Goal: Task Accomplishment & Management: Complete application form

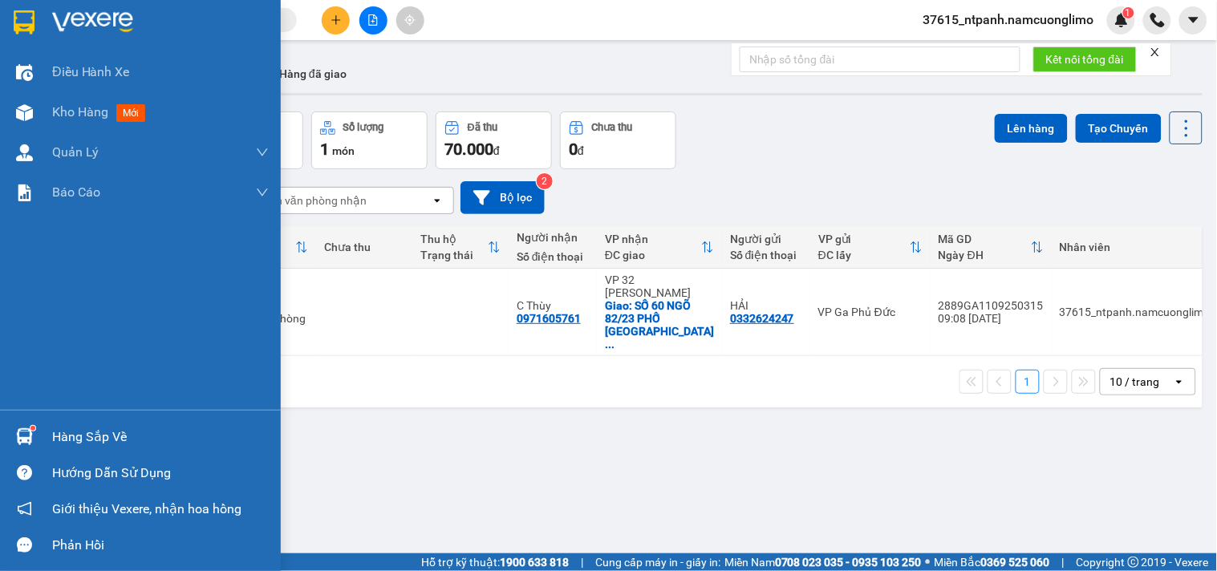
click at [22, 20] on img at bounding box center [24, 22] width 21 height 24
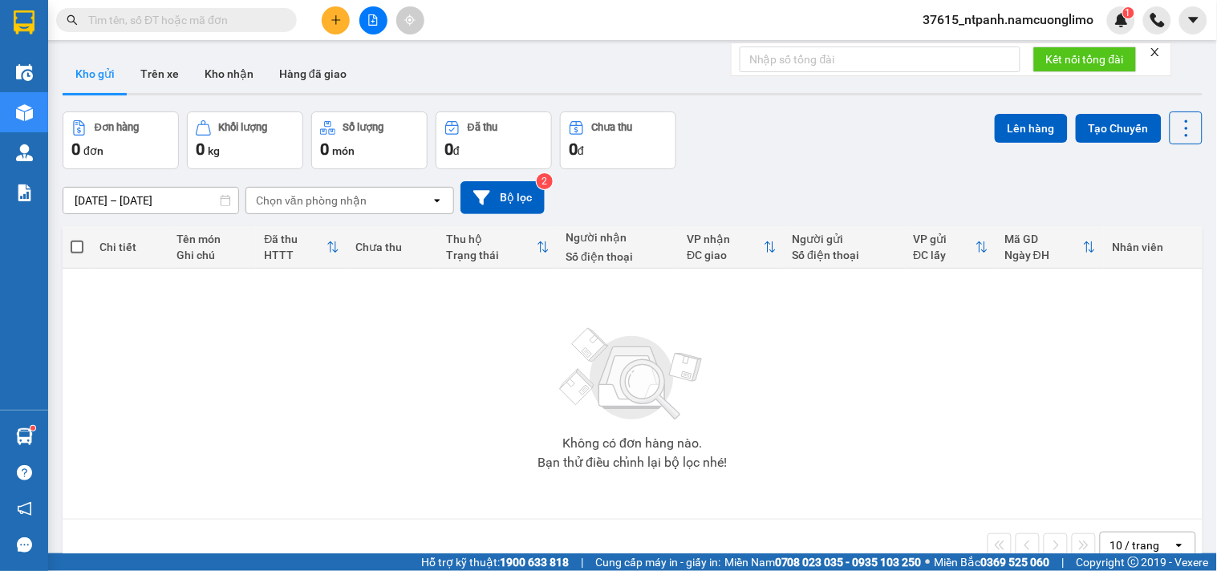
click at [331, 17] on icon "plus" at bounding box center [336, 19] width 11 height 11
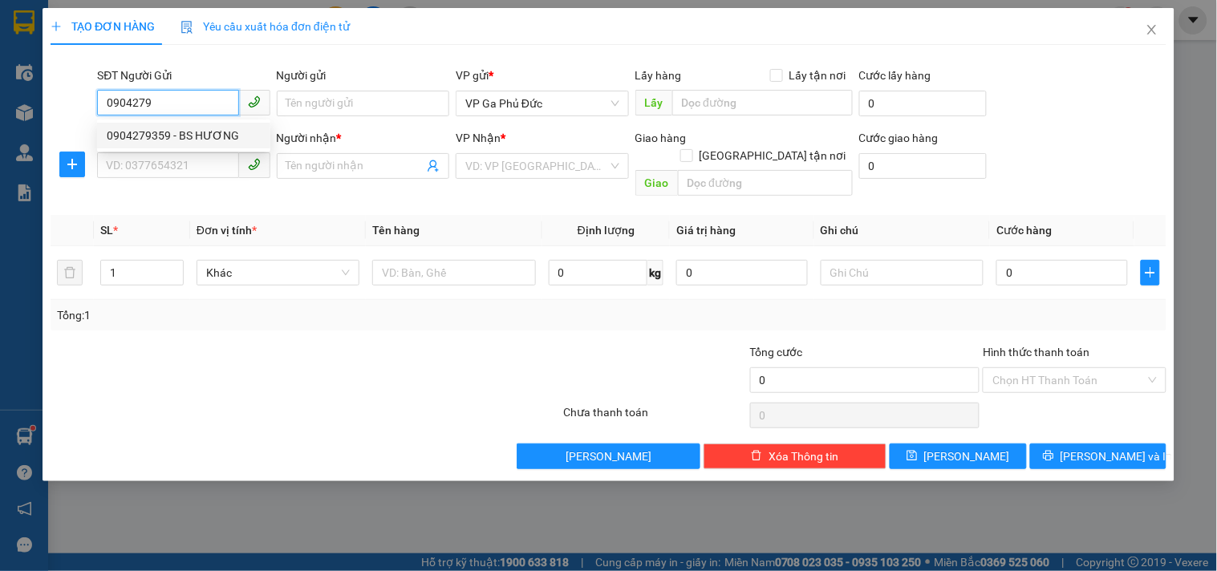
click at [195, 135] on div "0904279359 - BS HƯƠNG" at bounding box center [184, 136] width 154 height 18
type input "0904279359"
type input "BS HƯƠNG"
type input "0904279359"
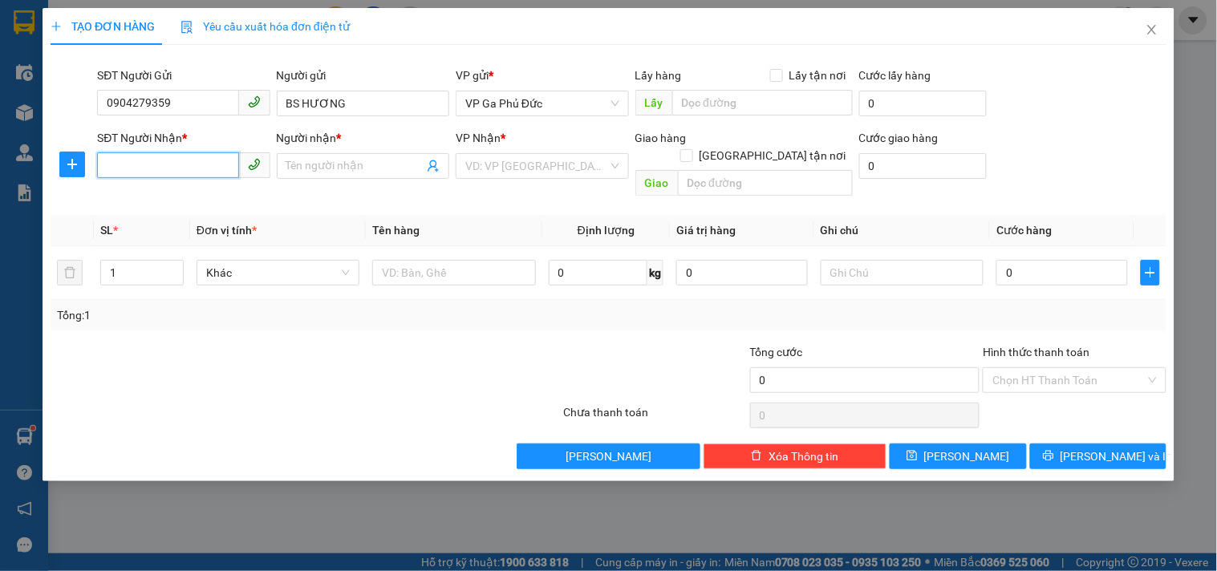
click at [191, 162] on input "SĐT Người Nhận *" at bounding box center [167, 165] width 141 height 26
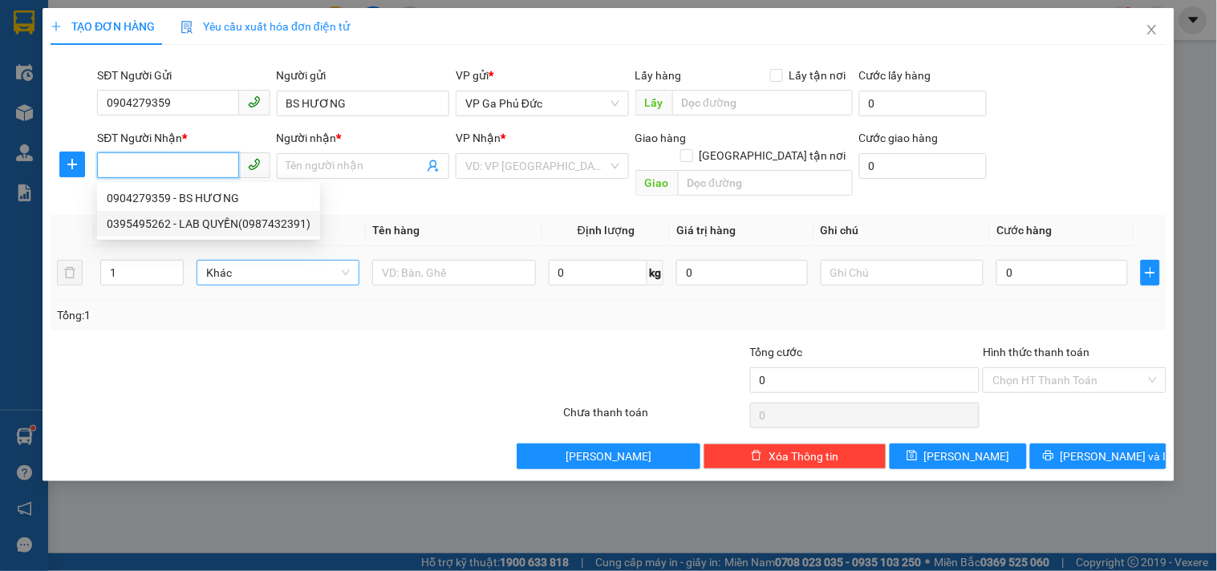
drag, startPoint x: 209, startPoint y: 229, endPoint x: 241, endPoint y: 254, distance: 40.1
click at [210, 228] on div "0395495262 - LAB QUYỀN(0987432391)" at bounding box center [209, 224] width 204 height 18
type input "0395495262"
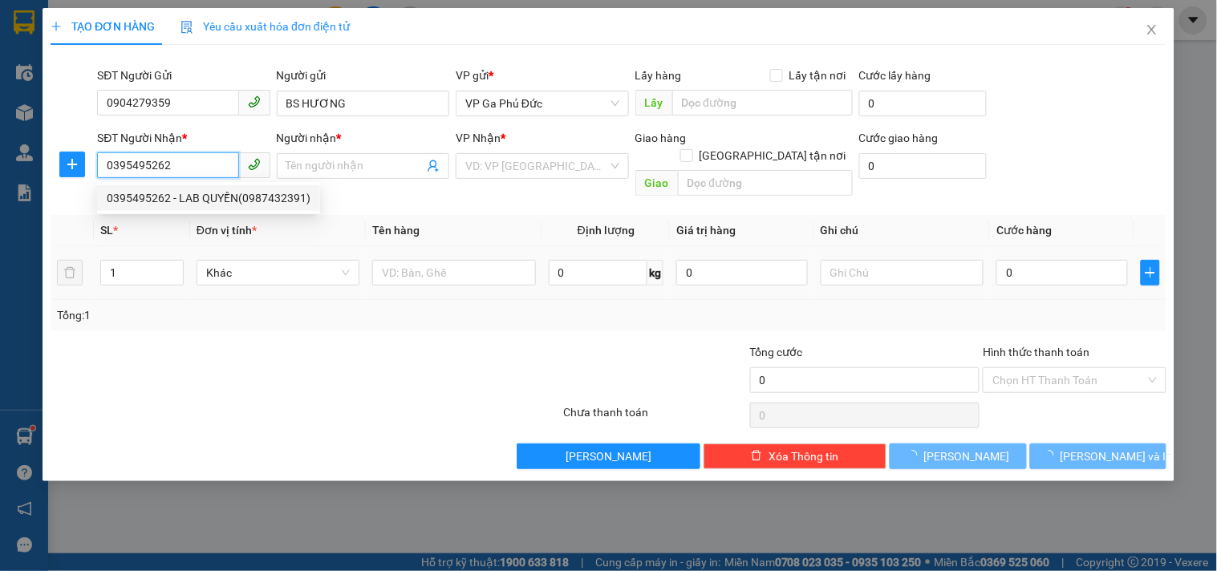
type input "LAB QUYỀN(0987432391)"
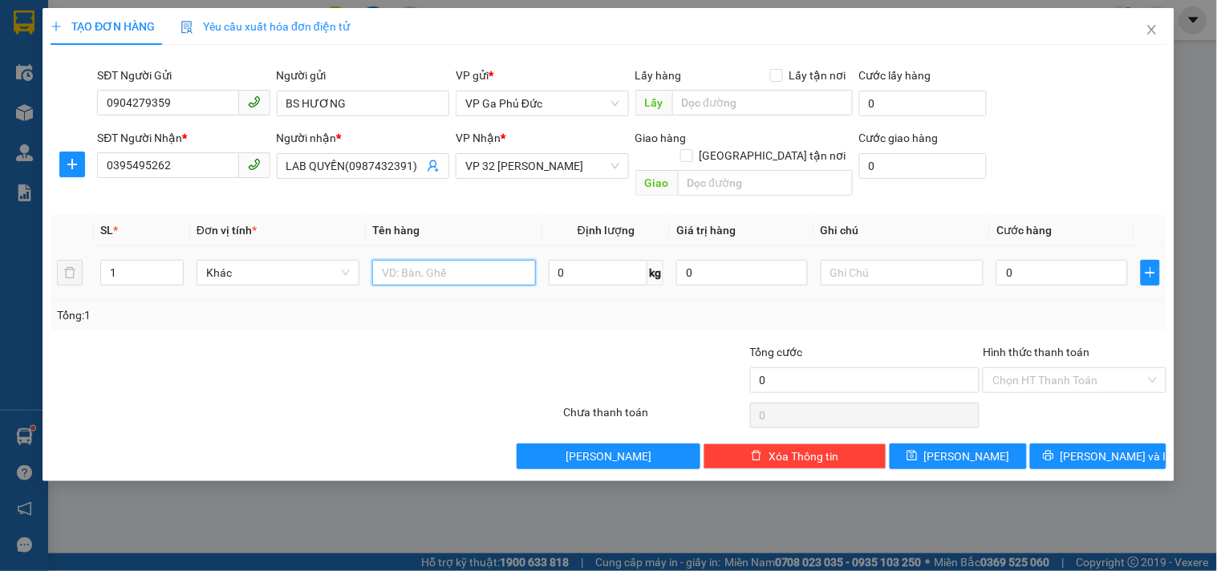
click at [426, 262] on input "text" at bounding box center [453, 273] width 163 height 26
type input "MR"
type input "3"
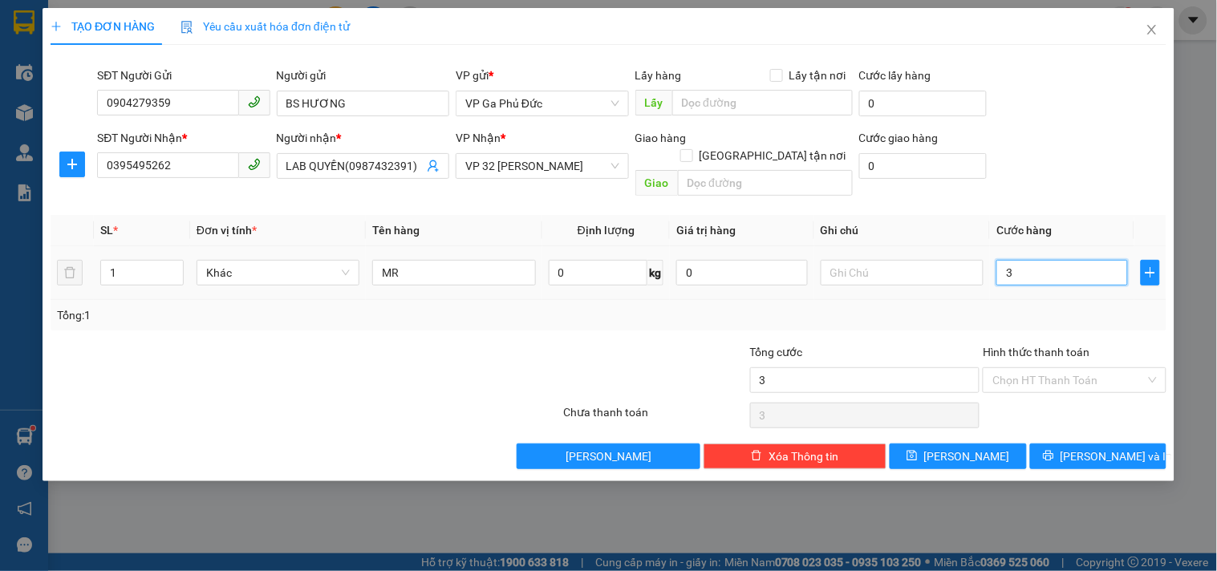
type input "35"
type input "35.000"
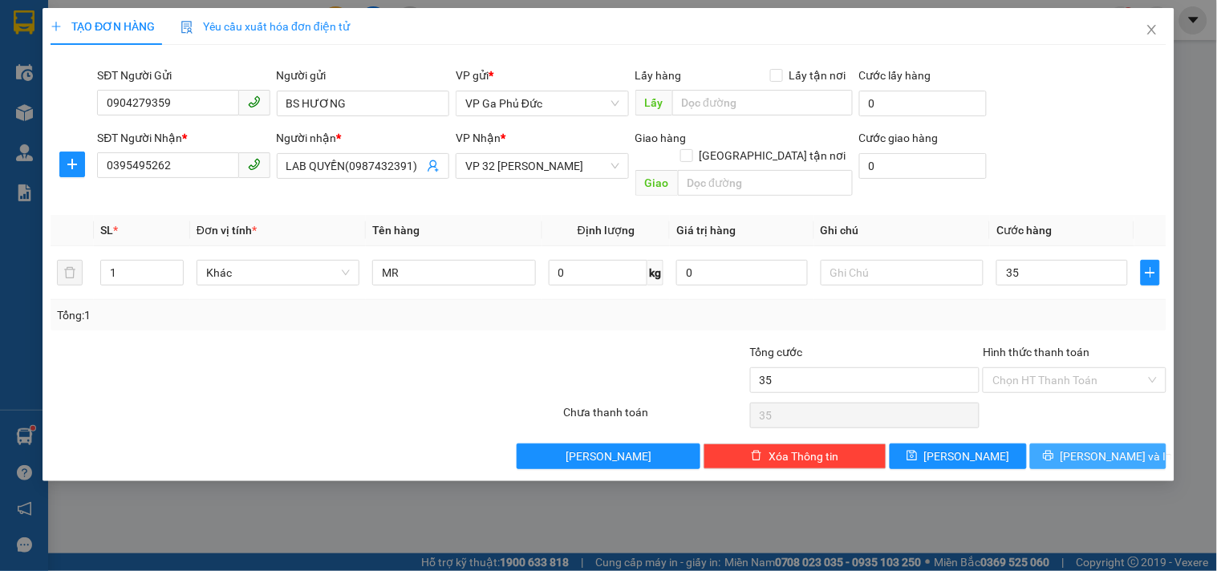
type input "35.000"
click at [1097, 448] on span "[PERSON_NAME] và In" at bounding box center [1117, 457] width 112 height 18
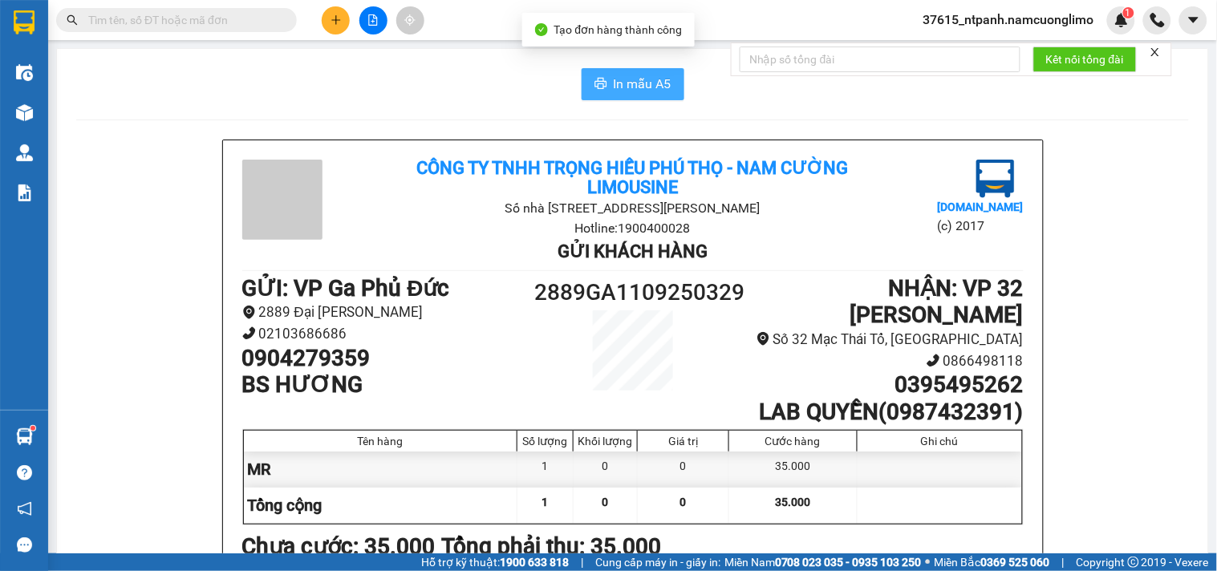
click at [629, 86] on span "In mẫu A5" at bounding box center [643, 84] width 58 height 20
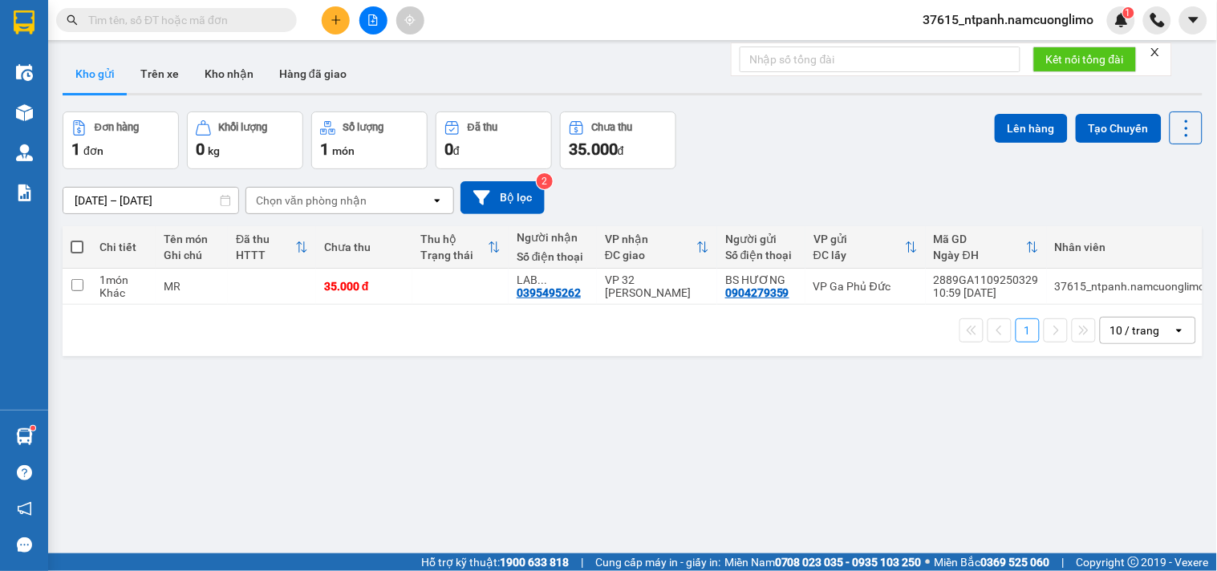
click at [334, 18] on icon "plus" at bounding box center [336, 19] width 11 height 11
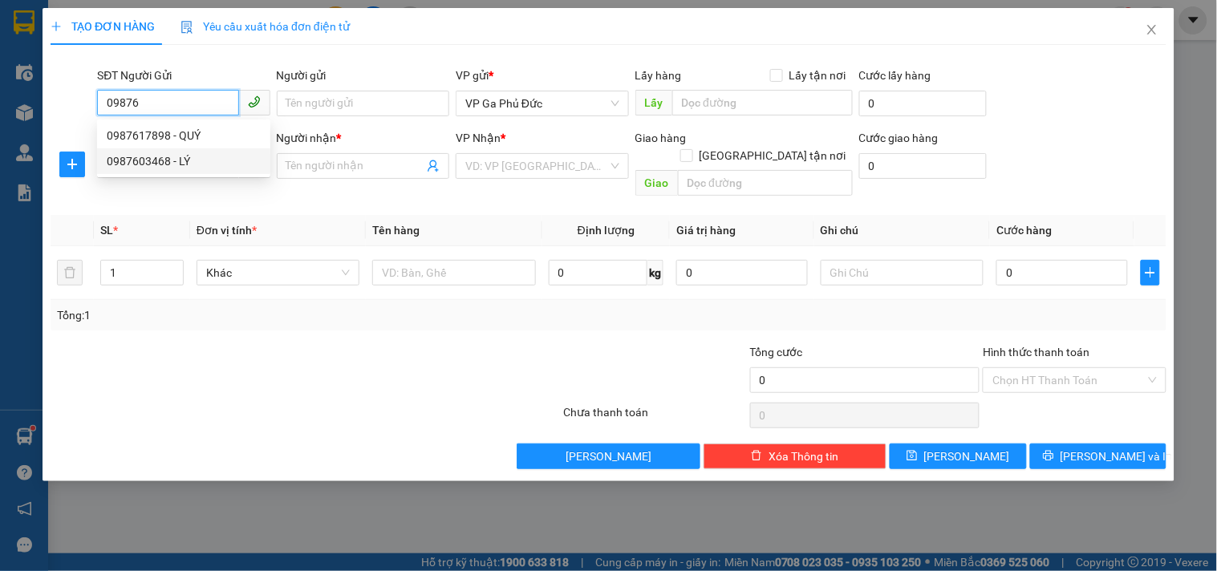
click at [191, 156] on div "0987603468 - LÝ" at bounding box center [184, 161] width 154 height 18
type input "0987603468"
type input "LÝ"
type input "0987603468"
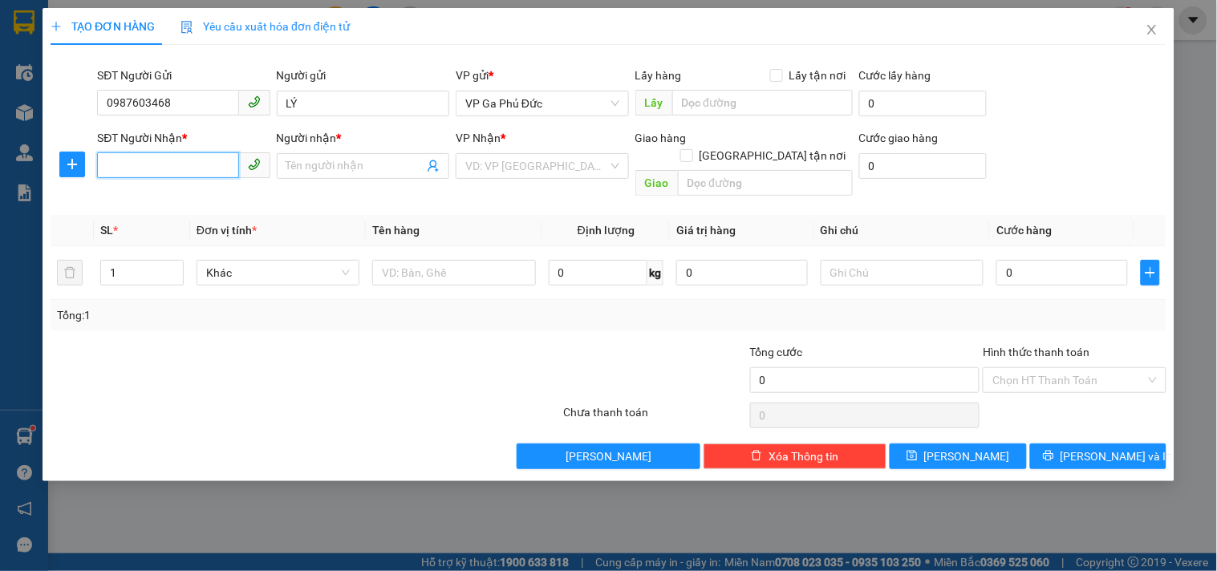
drag, startPoint x: 202, startPoint y: 152, endPoint x: 205, endPoint y: 164, distance: 12.3
click at [202, 154] on input "SĐT Người Nhận *" at bounding box center [167, 165] width 141 height 26
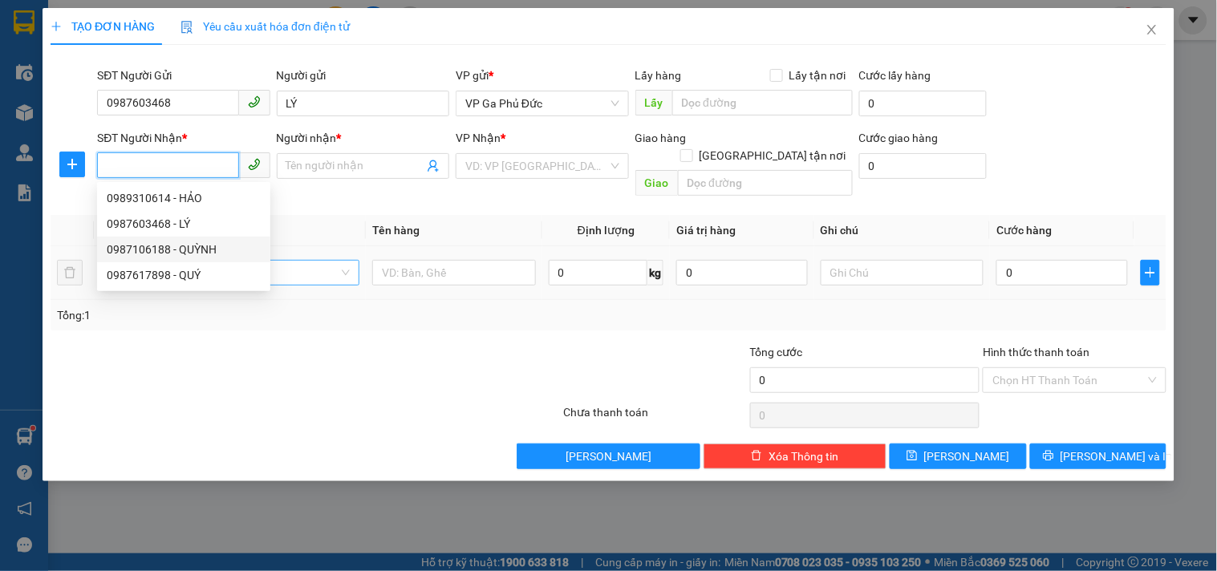
click at [202, 250] on div "0987106188 - QUỲNH" at bounding box center [184, 250] width 154 height 18
type input "0987106188"
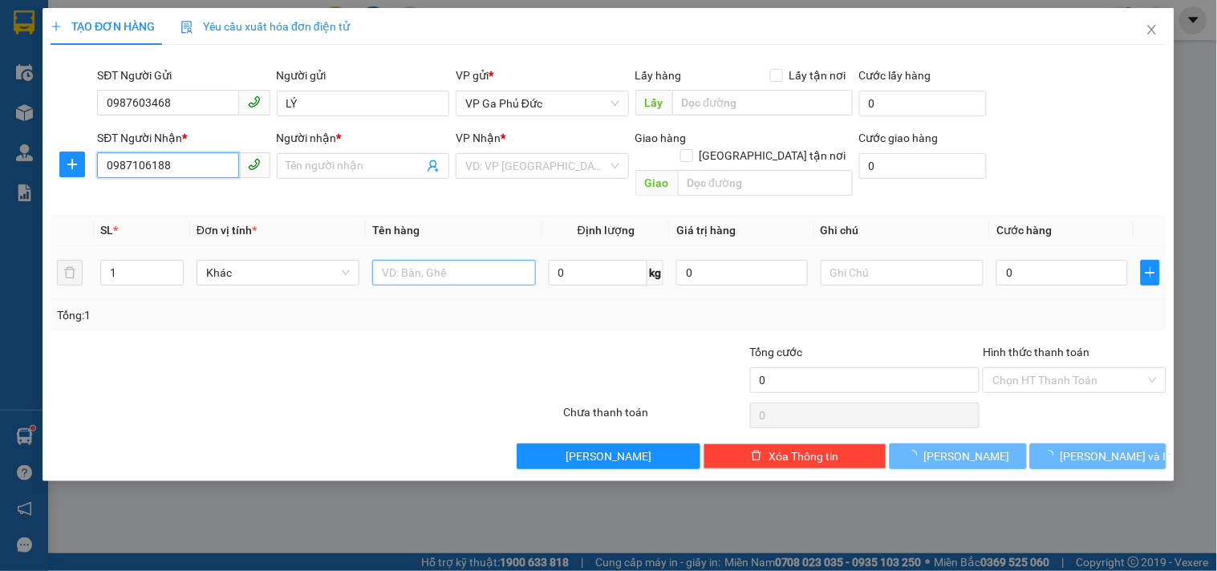
type input "QUỲNH"
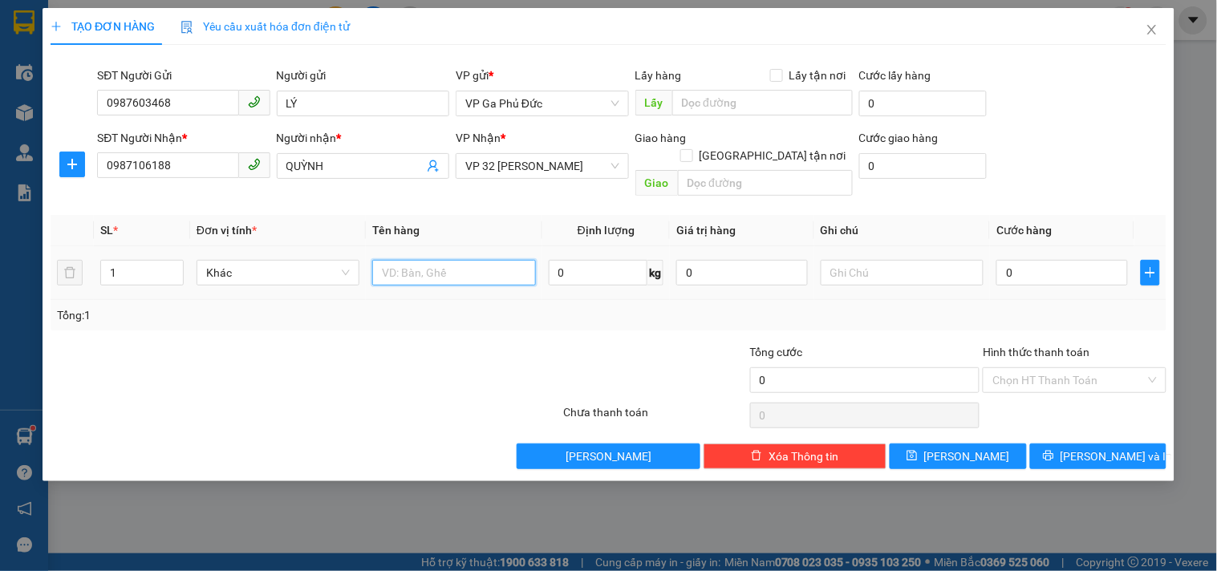
click at [418, 260] on input "text" at bounding box center [453, 273] width 163 height 26
type input "QUẦN ÁO"
type input "4"
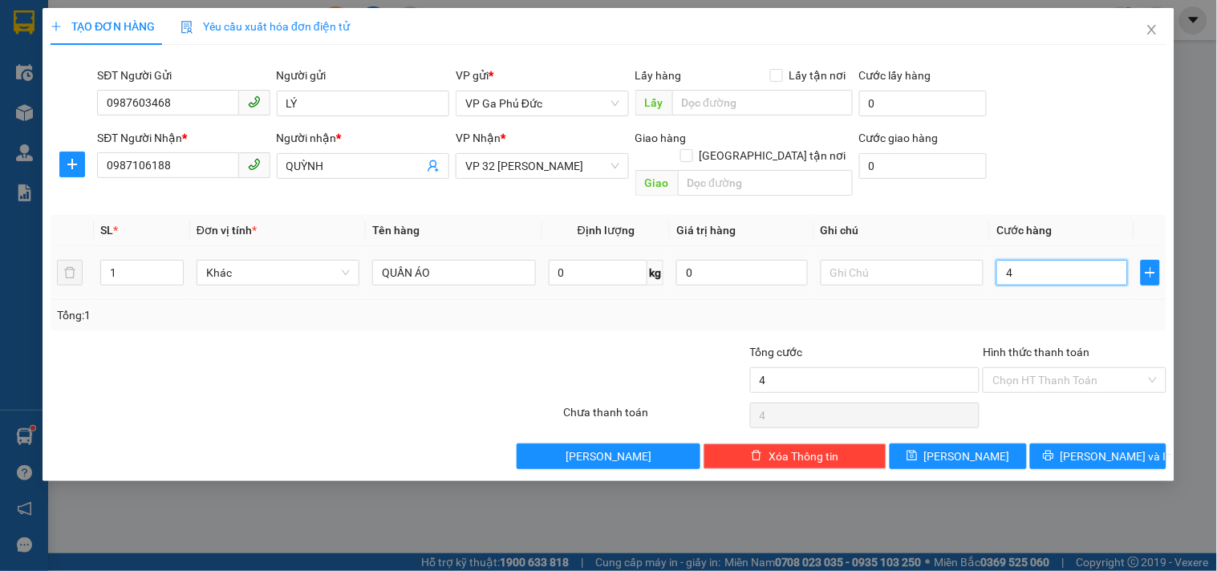
type input "40"
type input "40.000"
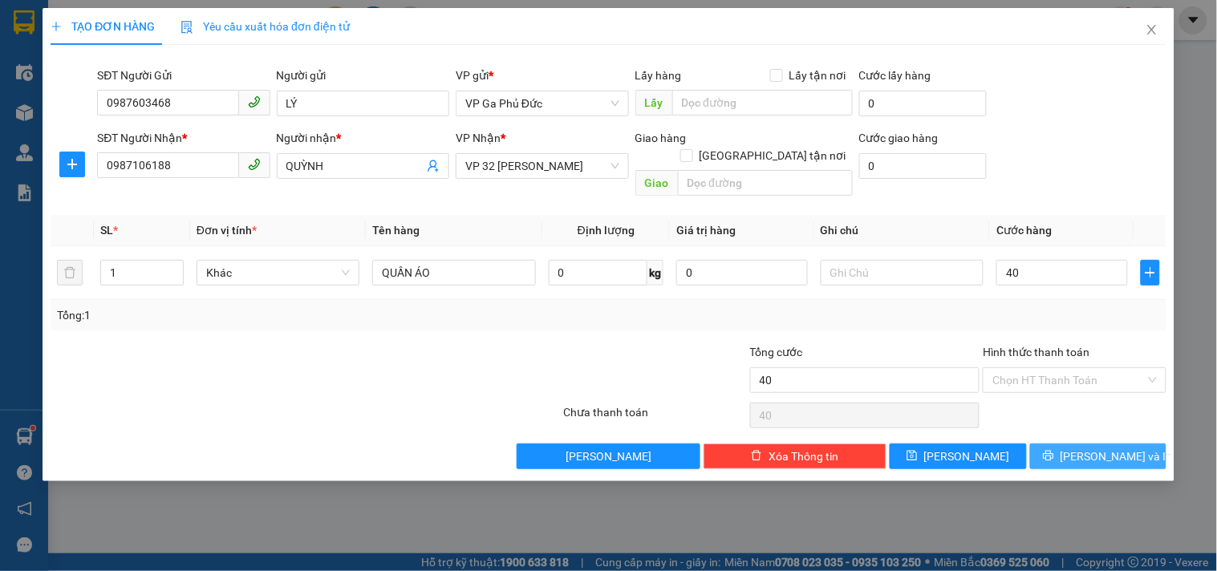
type input "40.000"
click at [1099, 448] on button "[PERSON_NAME] và In" at bounding box center [1098, 457] width 136 height 26
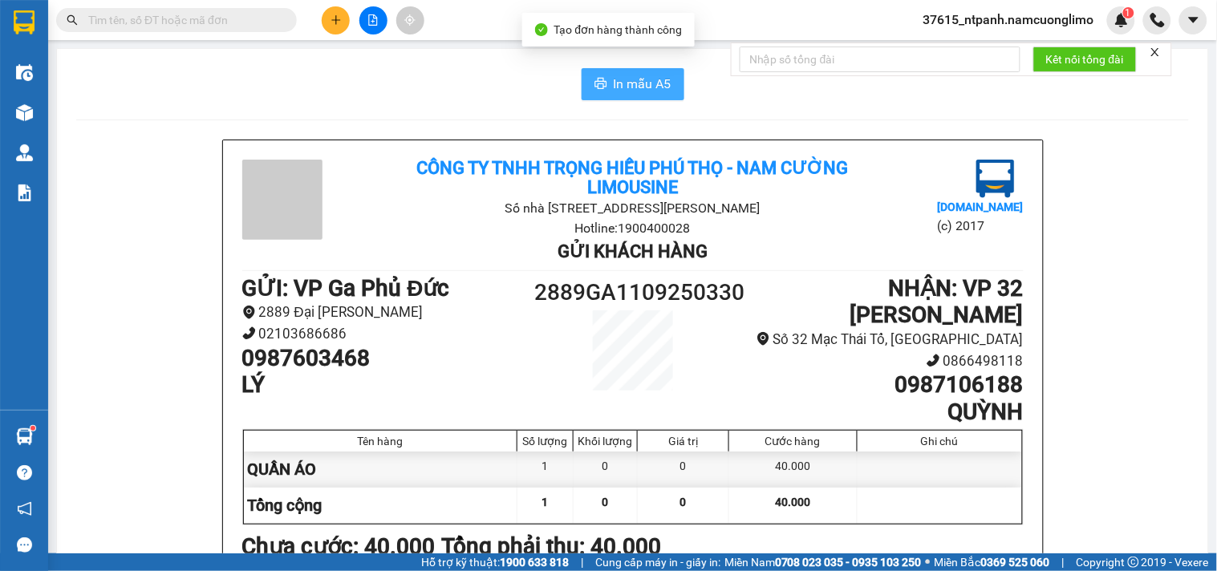
click at [618, 80] on span "In mẫu A5" at bounding box center [643, 84] width 58 height 20
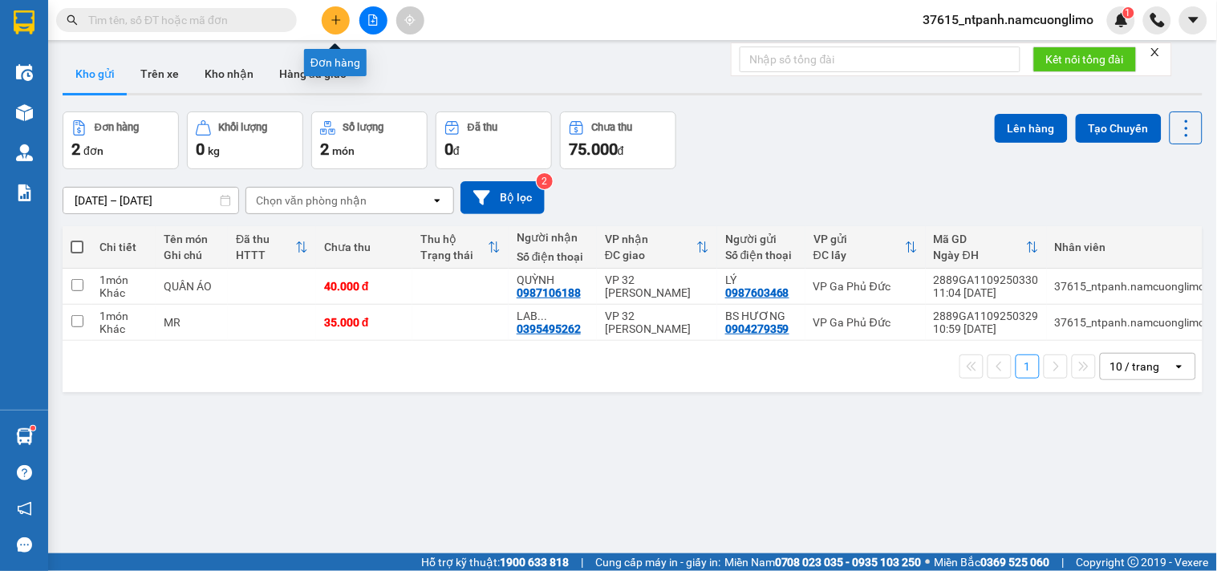
click at [338, 14] on icon "plus" at bounding box center [336, 19] width 11 height 11
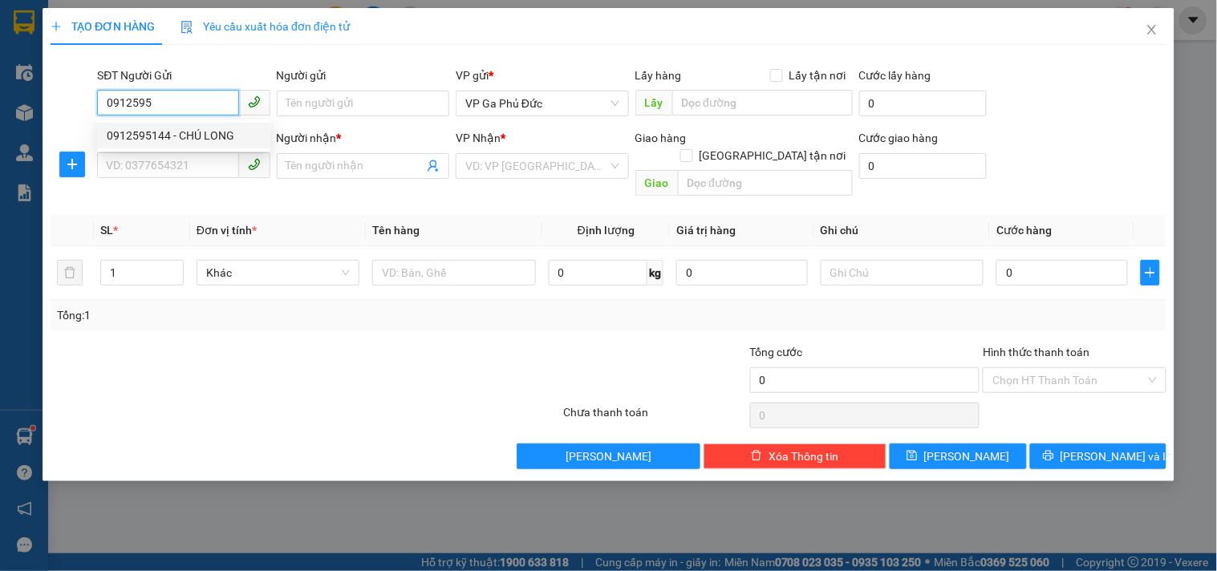
click at [214, 132] on div "0912595144 - CHÚ LONG" at bounding box center [184, 136] width 154 height 18
type input "0912595144"
type input "CHÚ LONG"
type input "0912595144"
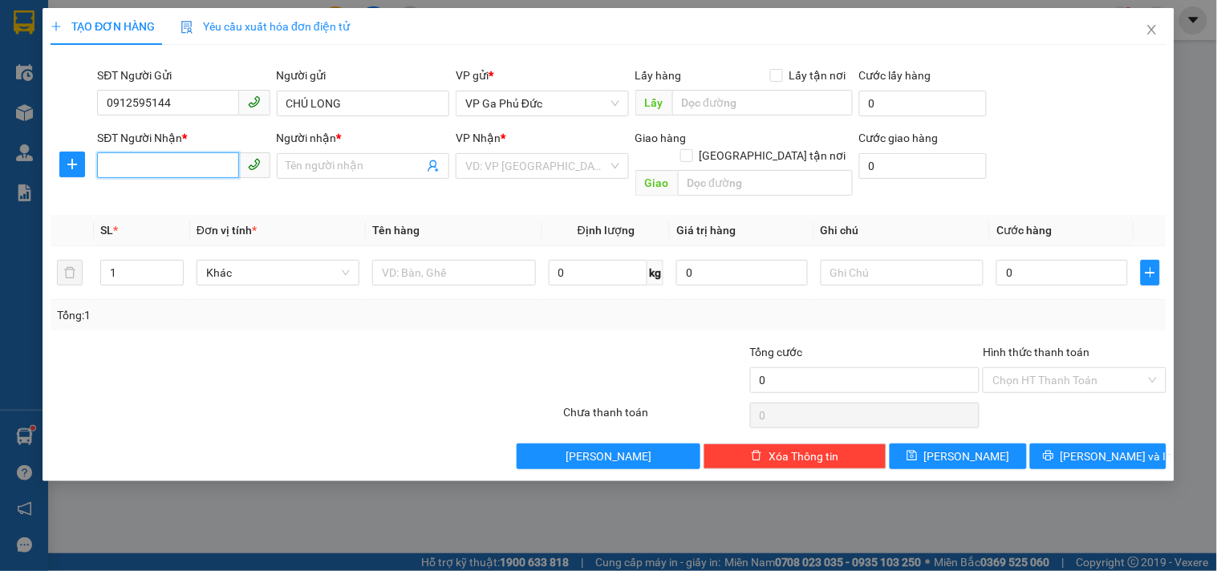
click at [193, 169] on input "SĐT Người Nhận *" at bounding box center [167, 165] width 141 height 26
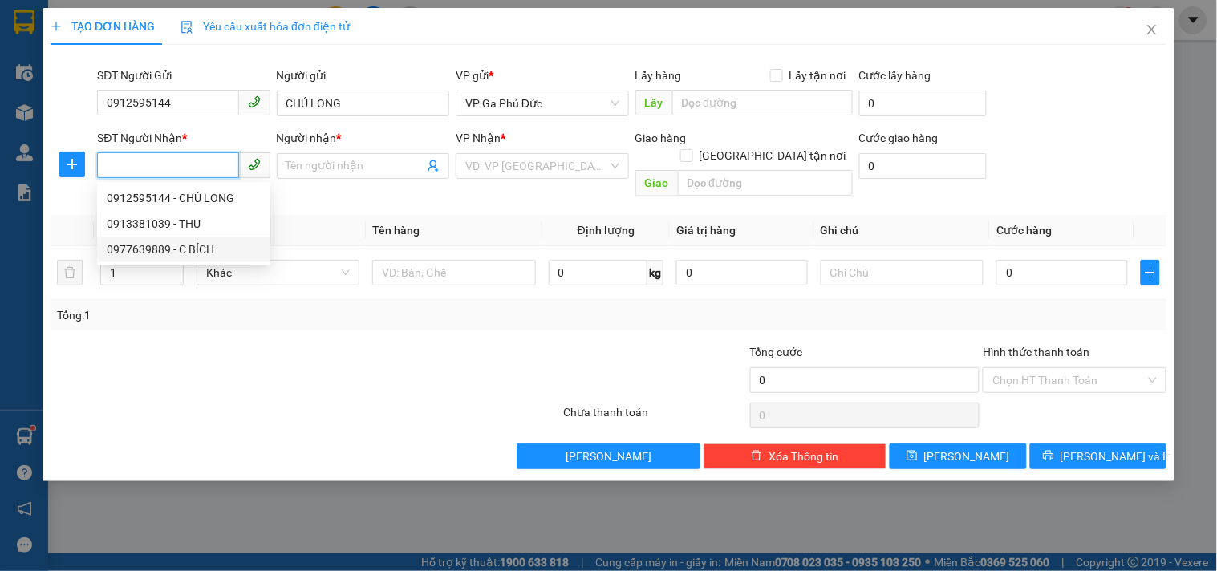
click at [181, 243] on div "0977639889 - C BÍCH" at bounding box center [184, 250] width 154 height 18
type input "0977639889"
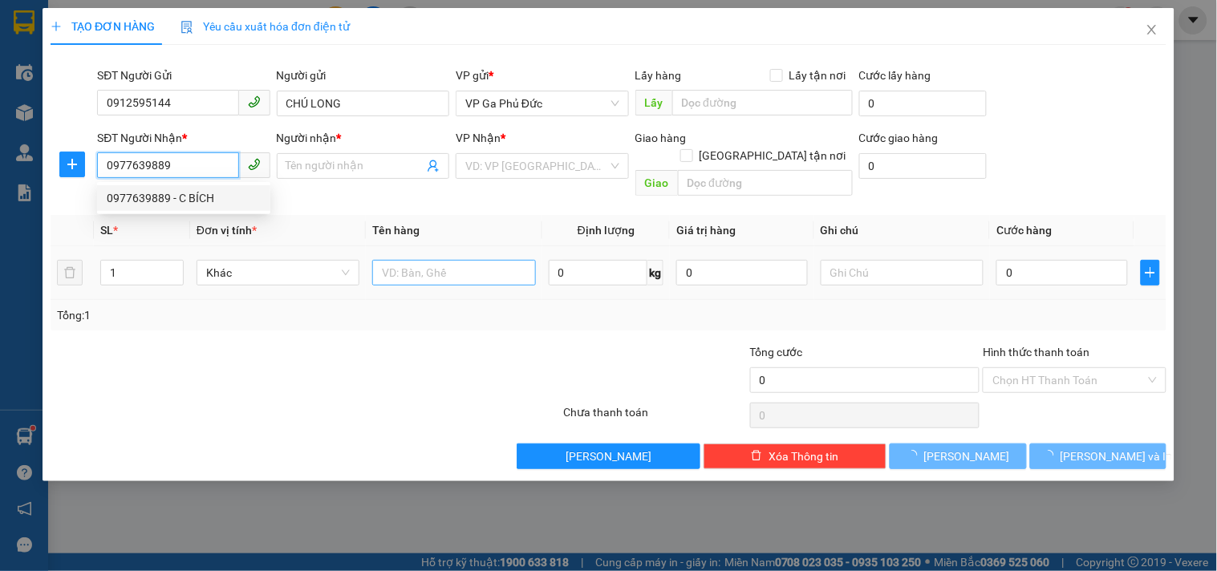
type input "C BÍCH"
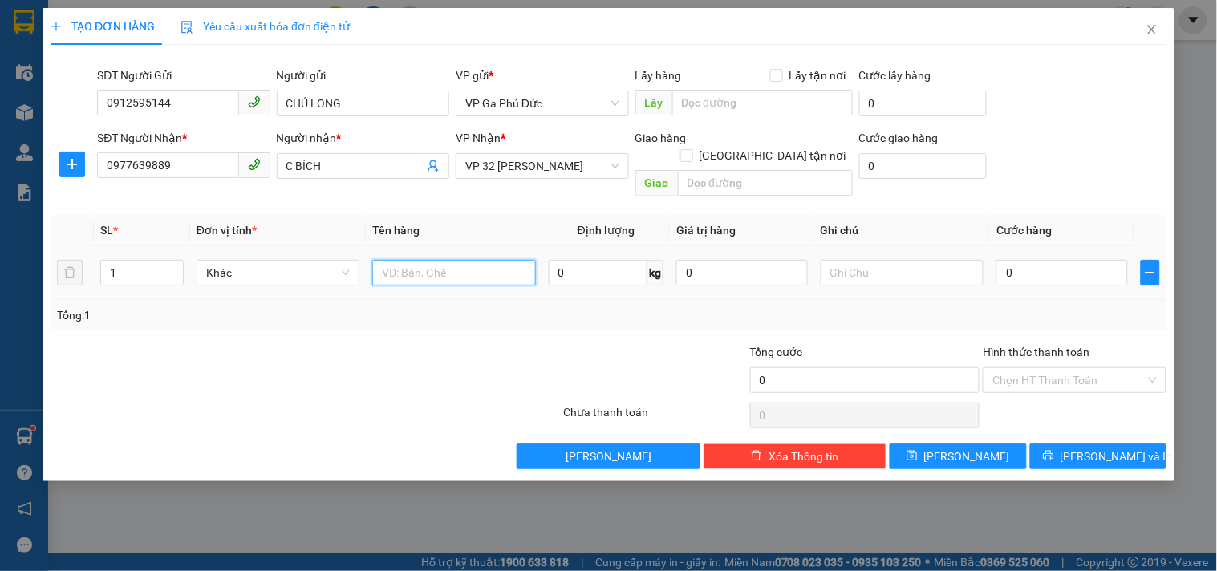
click at [413, 260] on input "text" at bounding box center [453, 273] width 163 height 26
type input "HS"
click at [1097, 268] on div "0" at bounding box center [1062, 273] width 132 height 32
click at [1028, 260] on input "0" at bounding box center [1062, 273] width 132 height 26
type input "3"
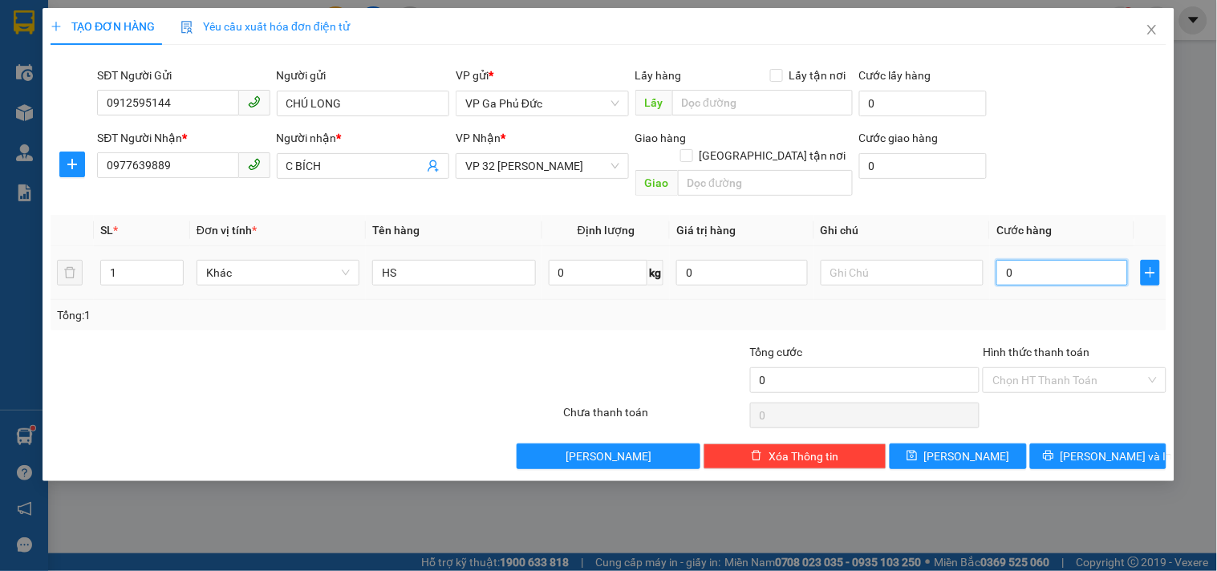
type input "3"
type input "30"
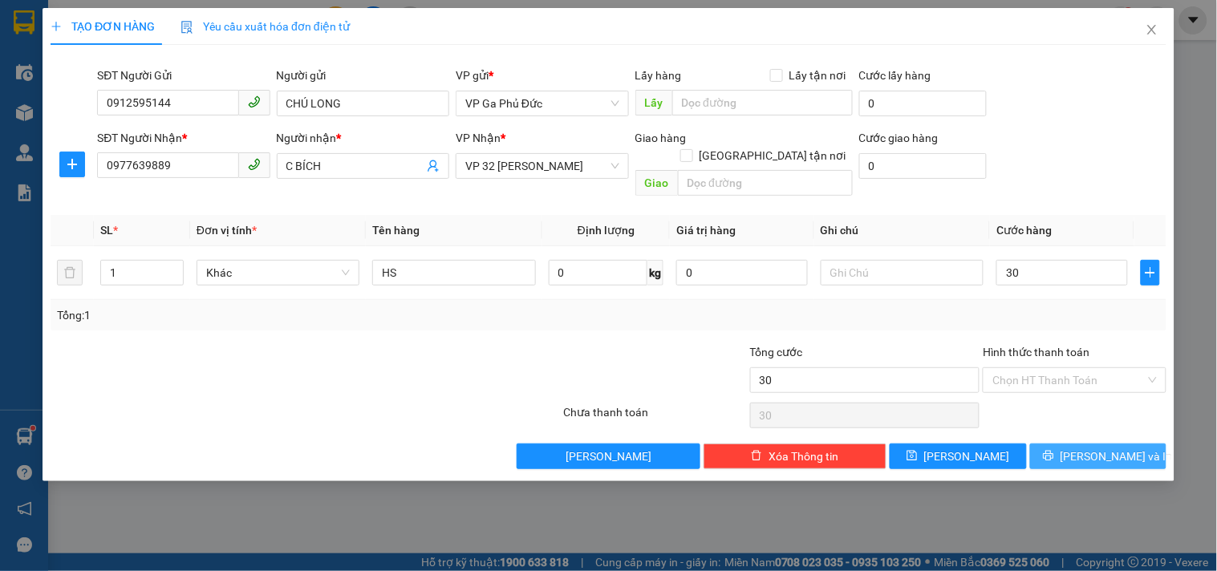
type input "30.000"
click at [1104, 444] on button "[PERSON_NAME] và In" at bounding box center [1098, 457] width 136 height 26
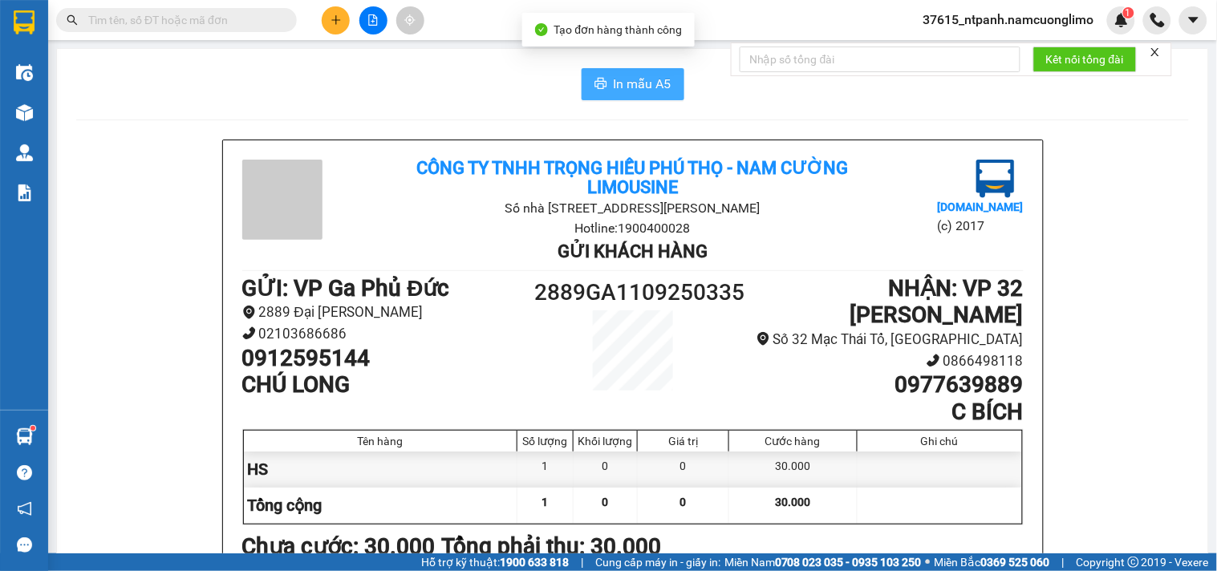
click at [636, 83] on span "In mẫu A5" at bounding box center [643, 84] width 58 height 20
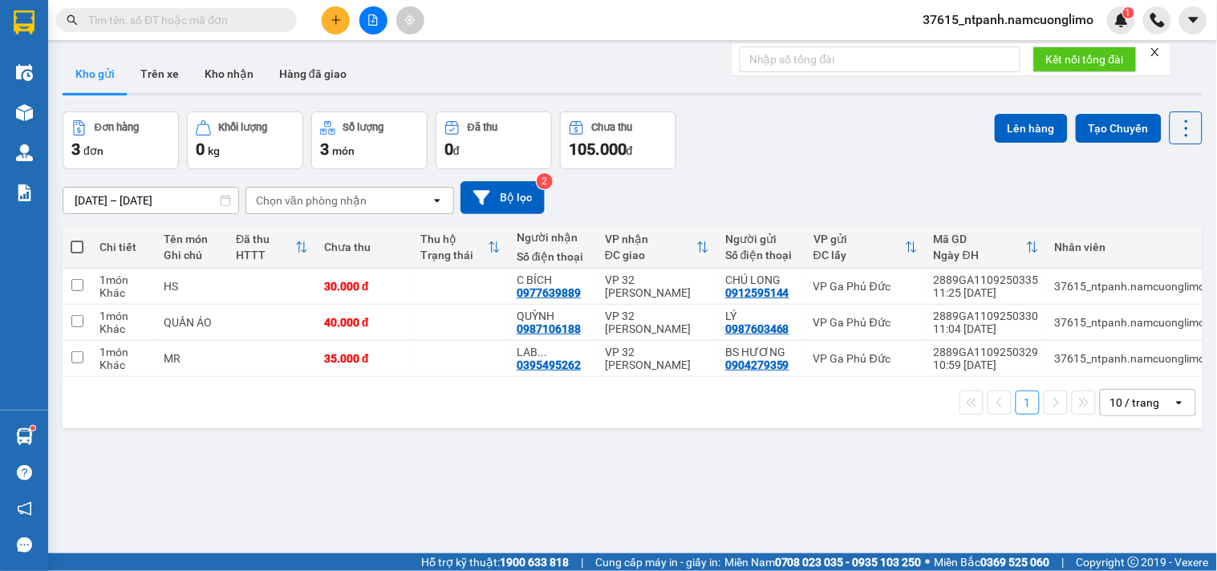
click at [343, 16] on button at bounding box center [336, 20] width 28 height 28
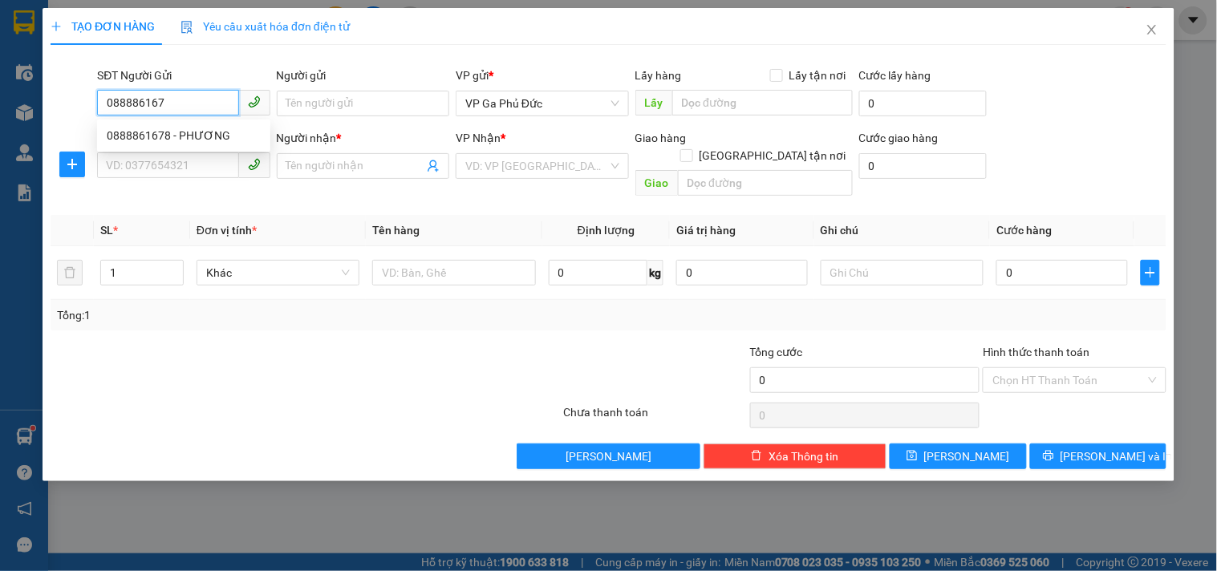
type input "0888861678"
click at [199, 139] on div "0888861678 - PHƯƠNG" at bounding box center [184, 136] width 154 height 18
type input "PHƯƠNG"
type input "0888861678"
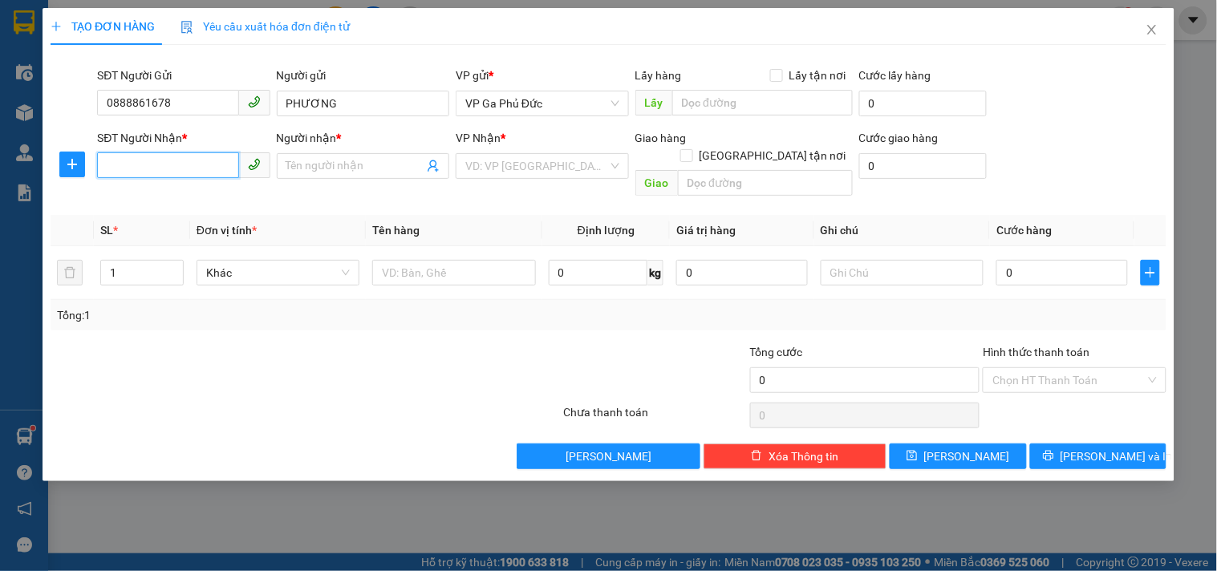
click at [201, 164] on input "SĐT Người Nhận *" at bounding box center [167, 165] width 141 height 26
click at [217, 223] on div "0974611668 - THÁI" at bounding box center [184, 224] width 154 height 18
type input "0974611668"
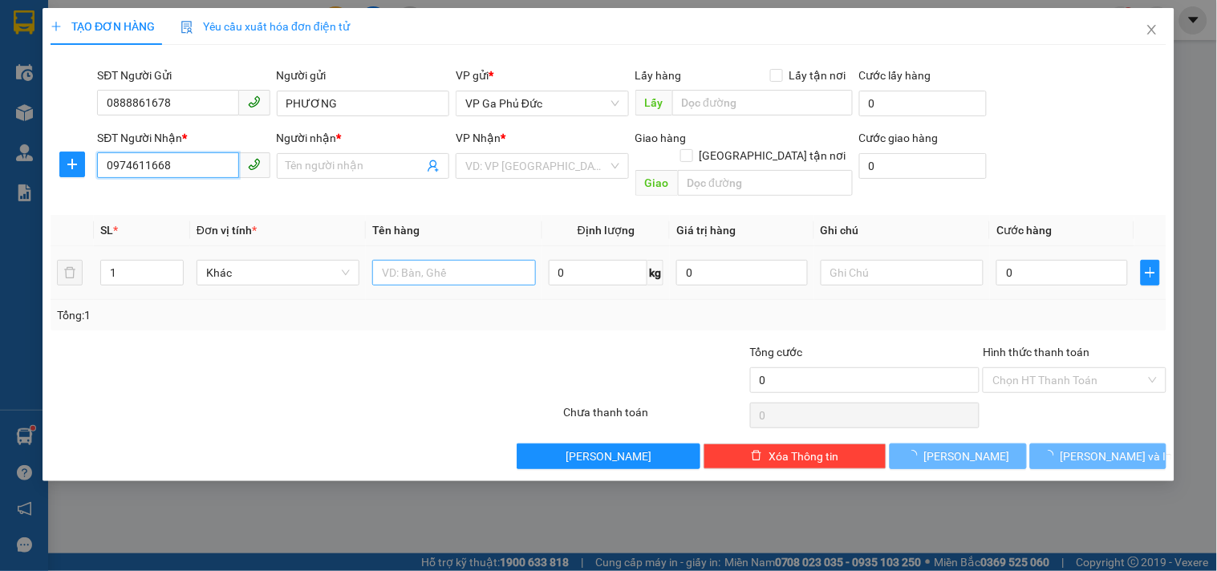
type input "THÁI"
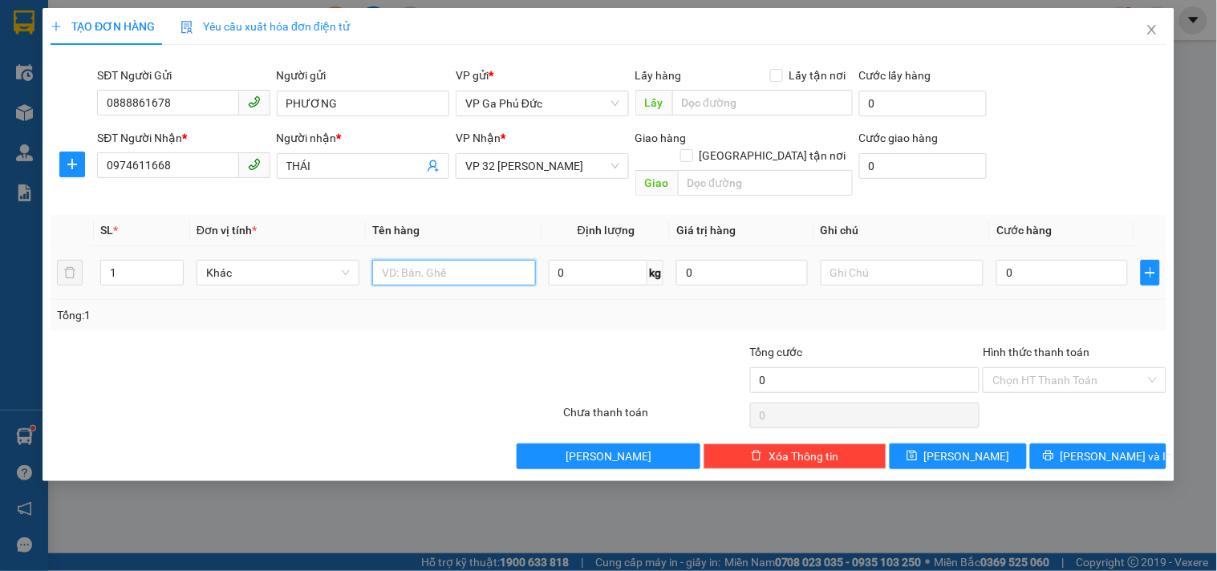
click at [426, 260] on input "text" at bounding box center [453, 273] width 163 height 26
type input "MẪU"
click at [1049, 260] on input "0" at bounding box center [1062, 273] width 132 height 26
type input "5"
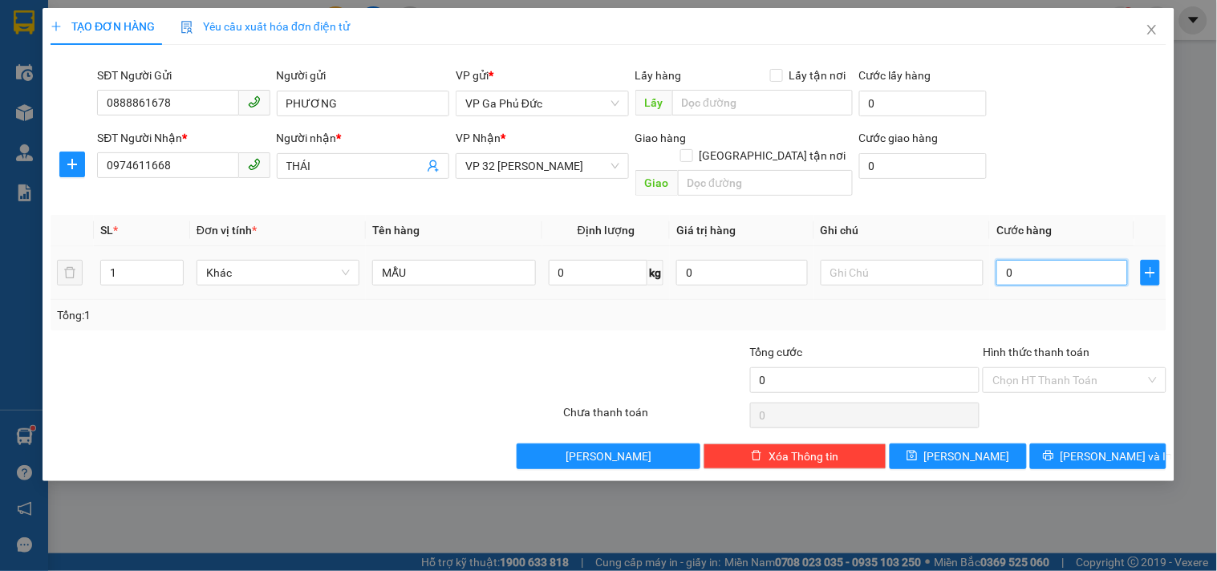
type input "5"
type input "50"
type input "50.000"
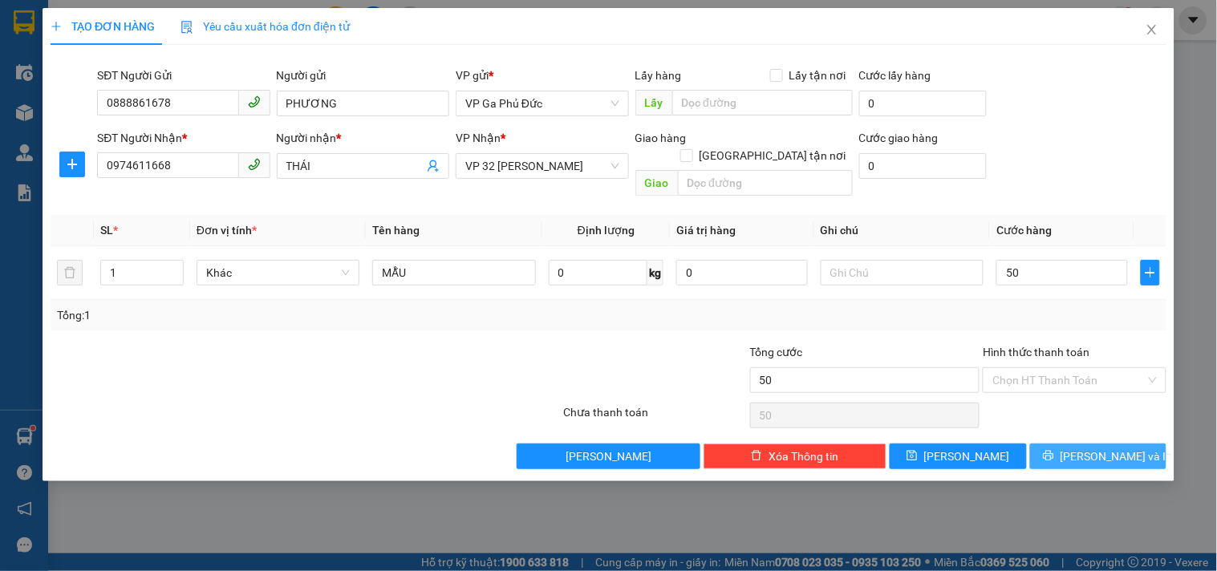
type input "50.000"
click at [1081, 444] on button "[PERSON_NAME] và In" at bounding box center [1098, 457] width 136 height 26
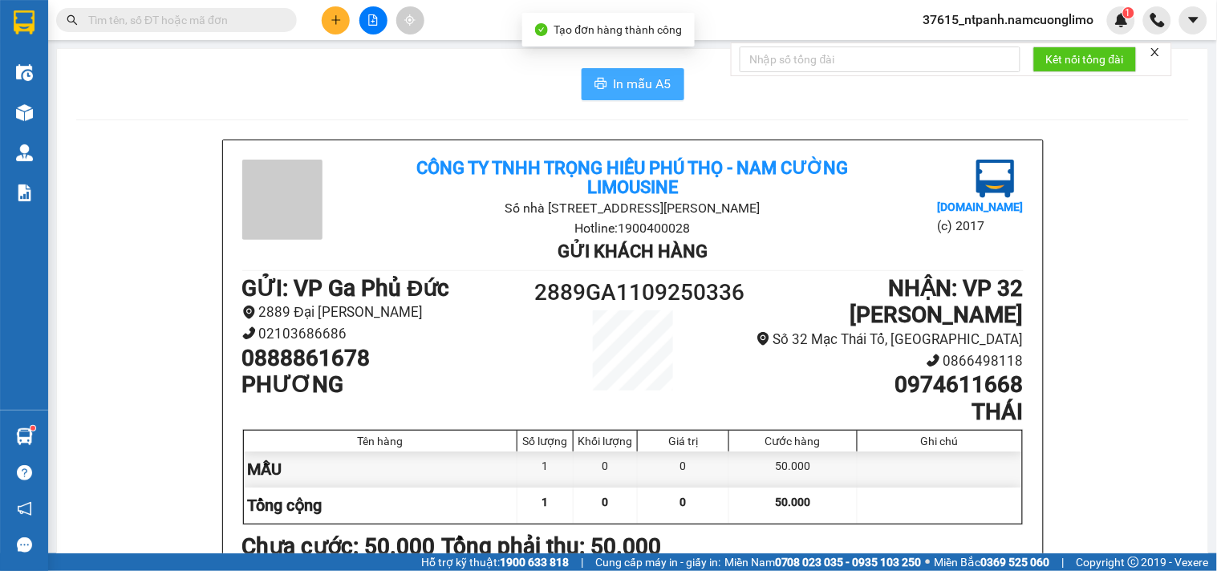
click at [642, 83] on span "In mẫu A5" at bounding box center [643, 84] width 58 height 20
